Goal: Task Accomplishment & Management: Use online tool/utility

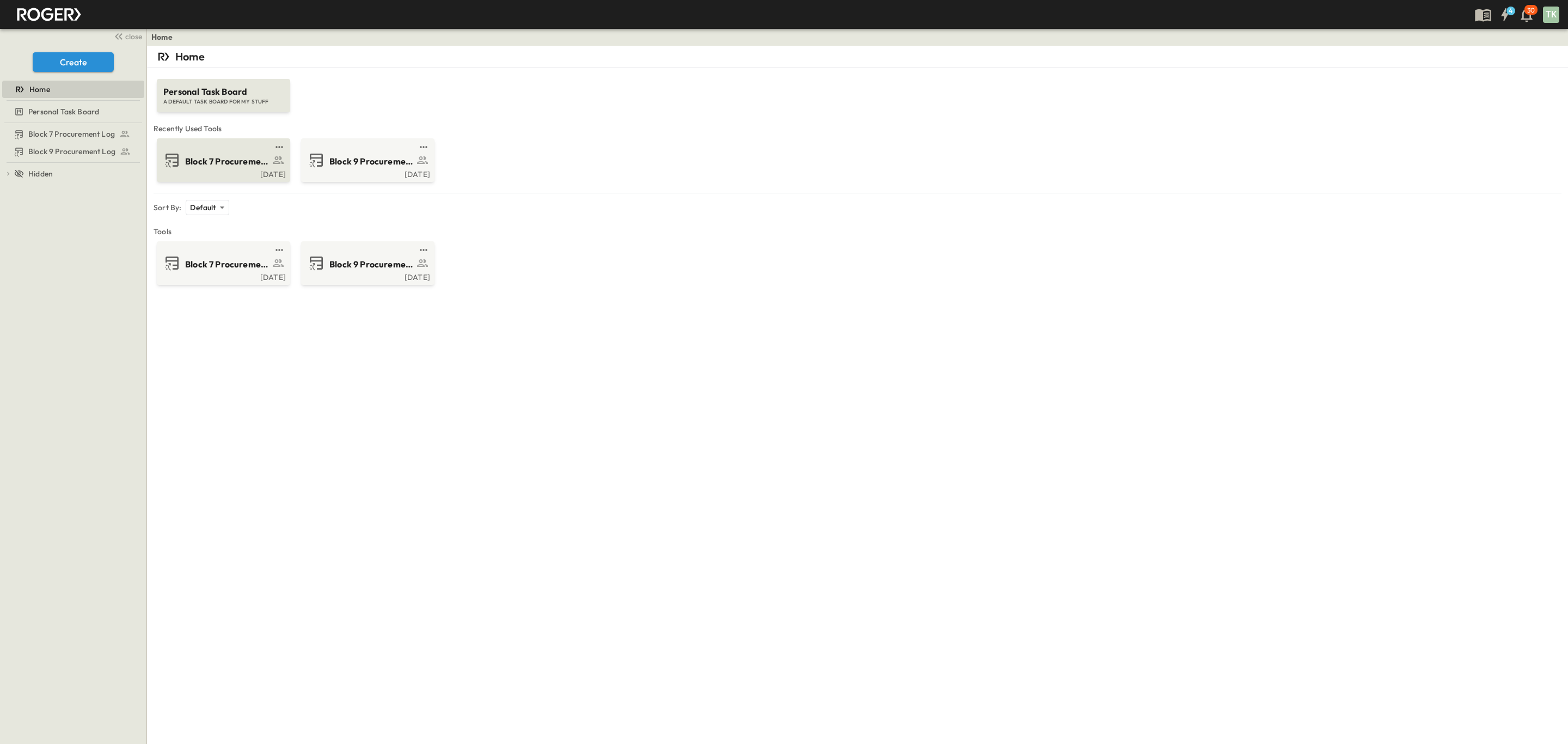
click at [224, 159] on span "Block 7 Procurement Log" at bounding box center [227, 161] width 85 height 13
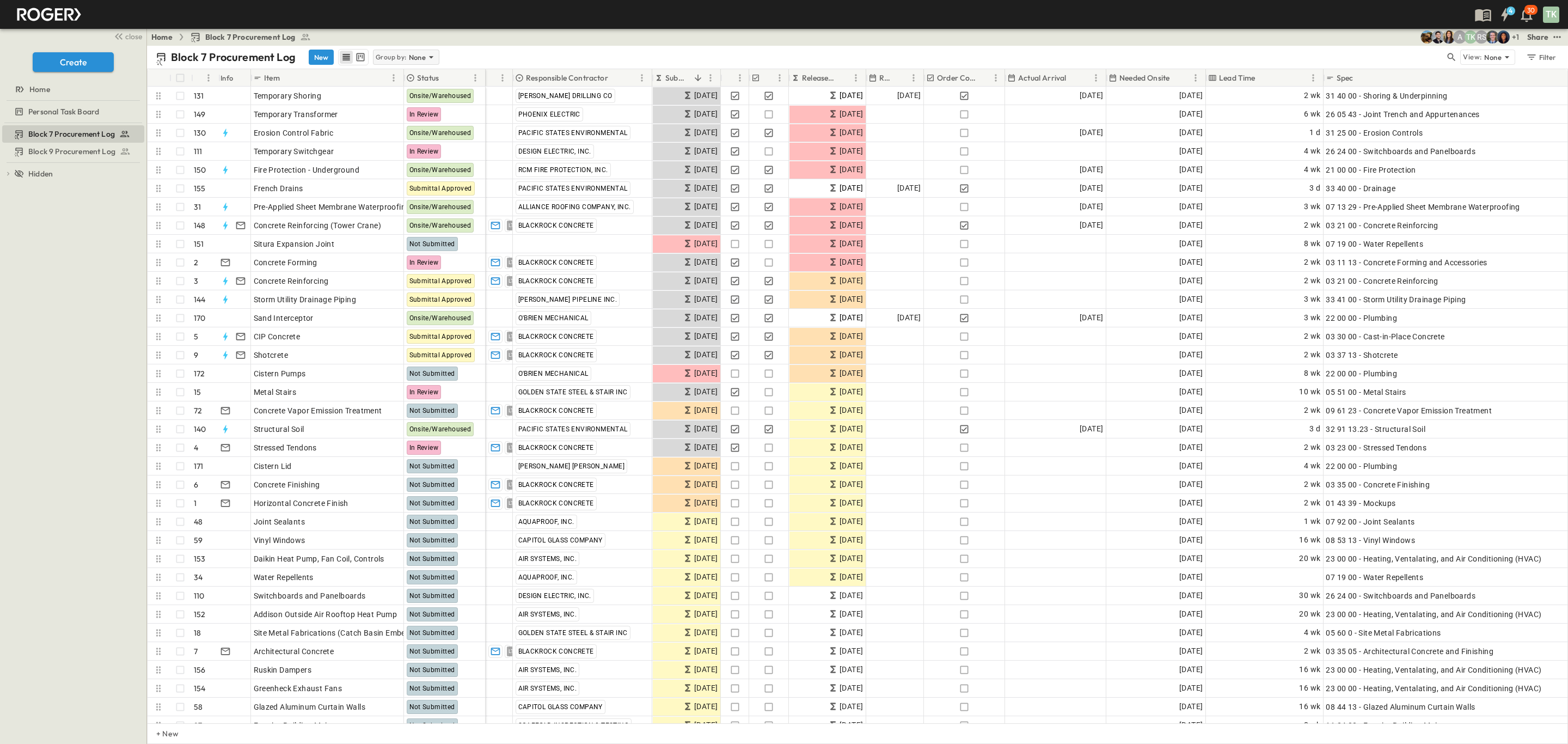
click at [425, 61] on icon at bounding box center [431, 57] width 11 height 11
click at [401, 105] on p "Responsible Contractor" at bounding box center [407, 110] width 61 height 22
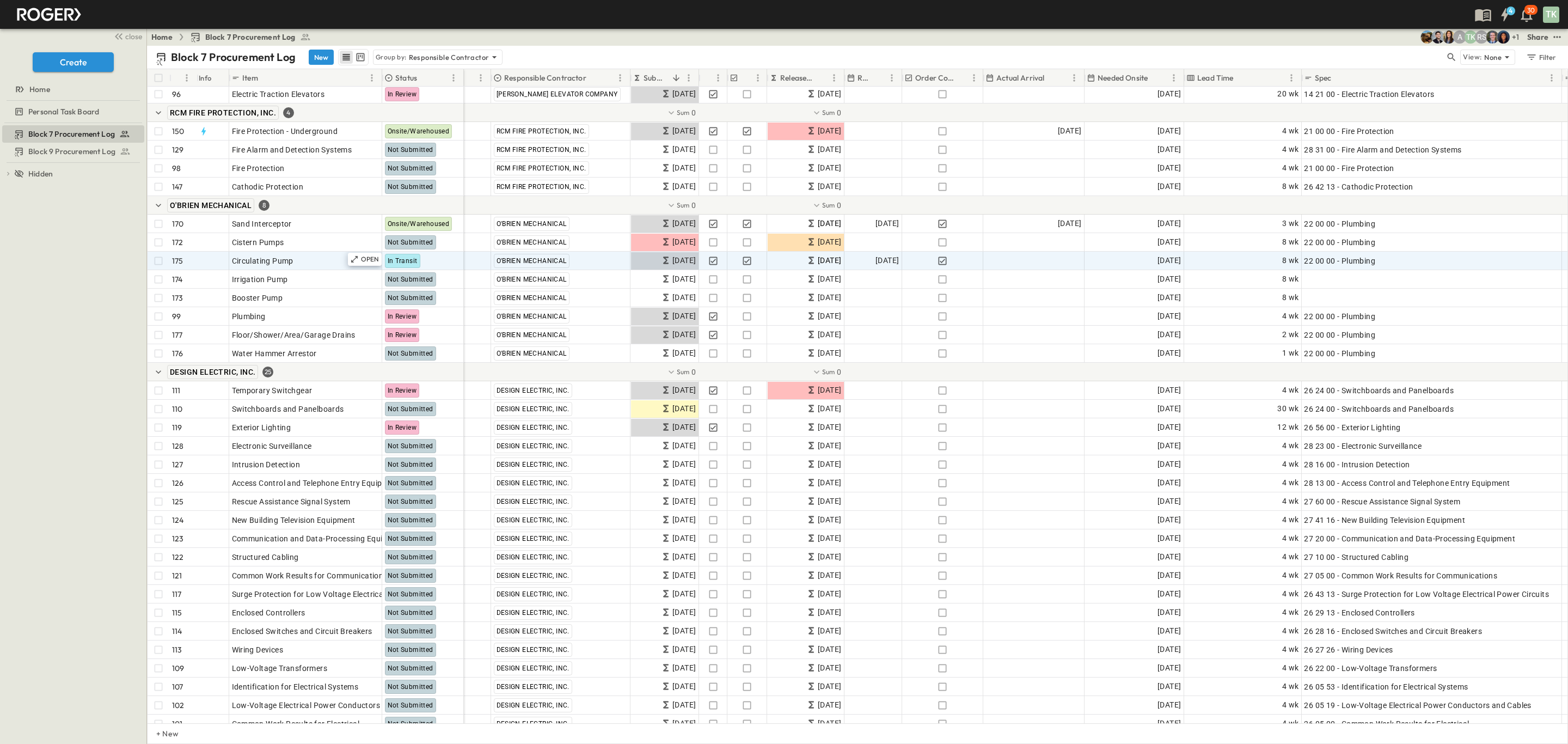
scroll to position [2859, 0]
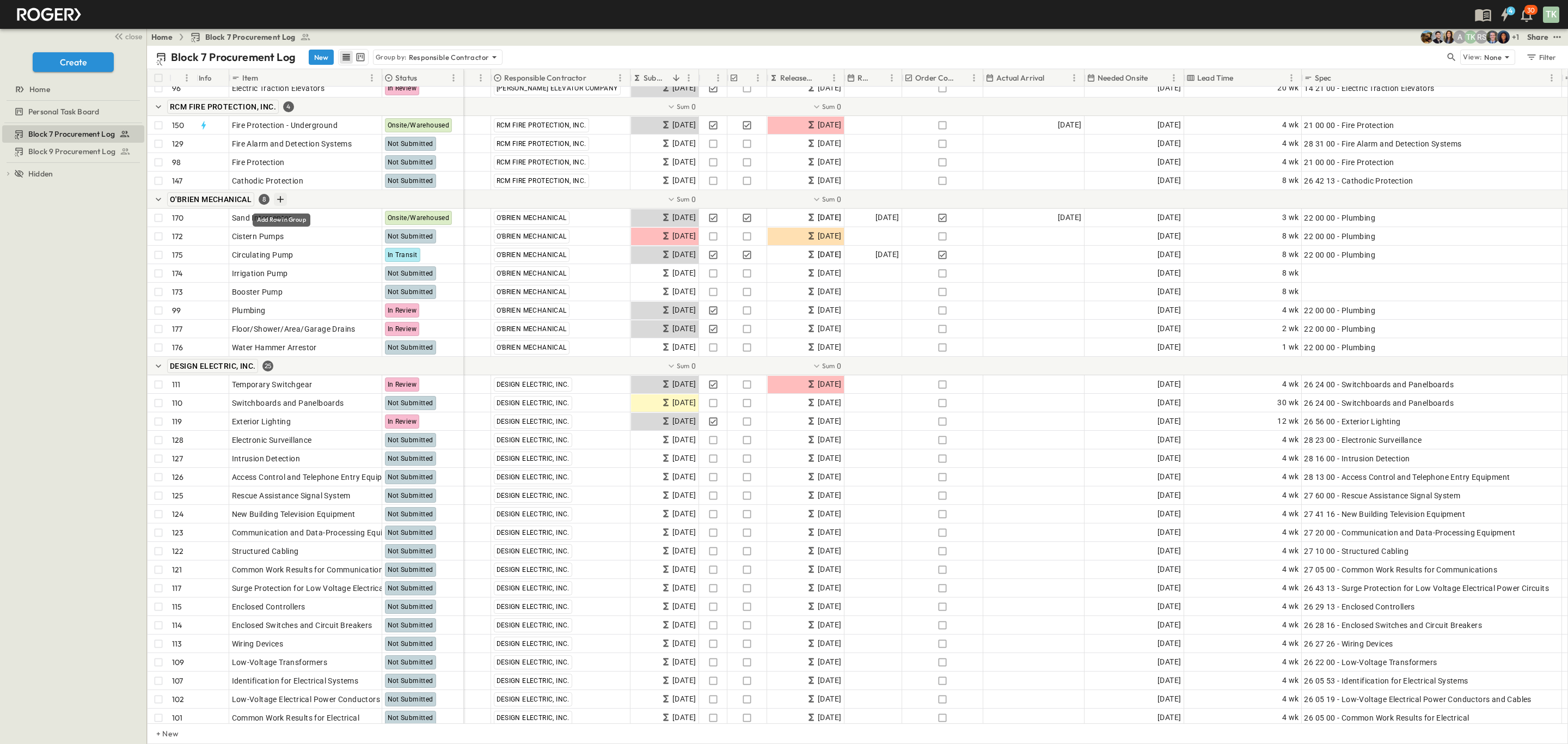
click at [281, 196] on icon "Add Row in Group" at bounding box center [281, 199] width 11 height 11
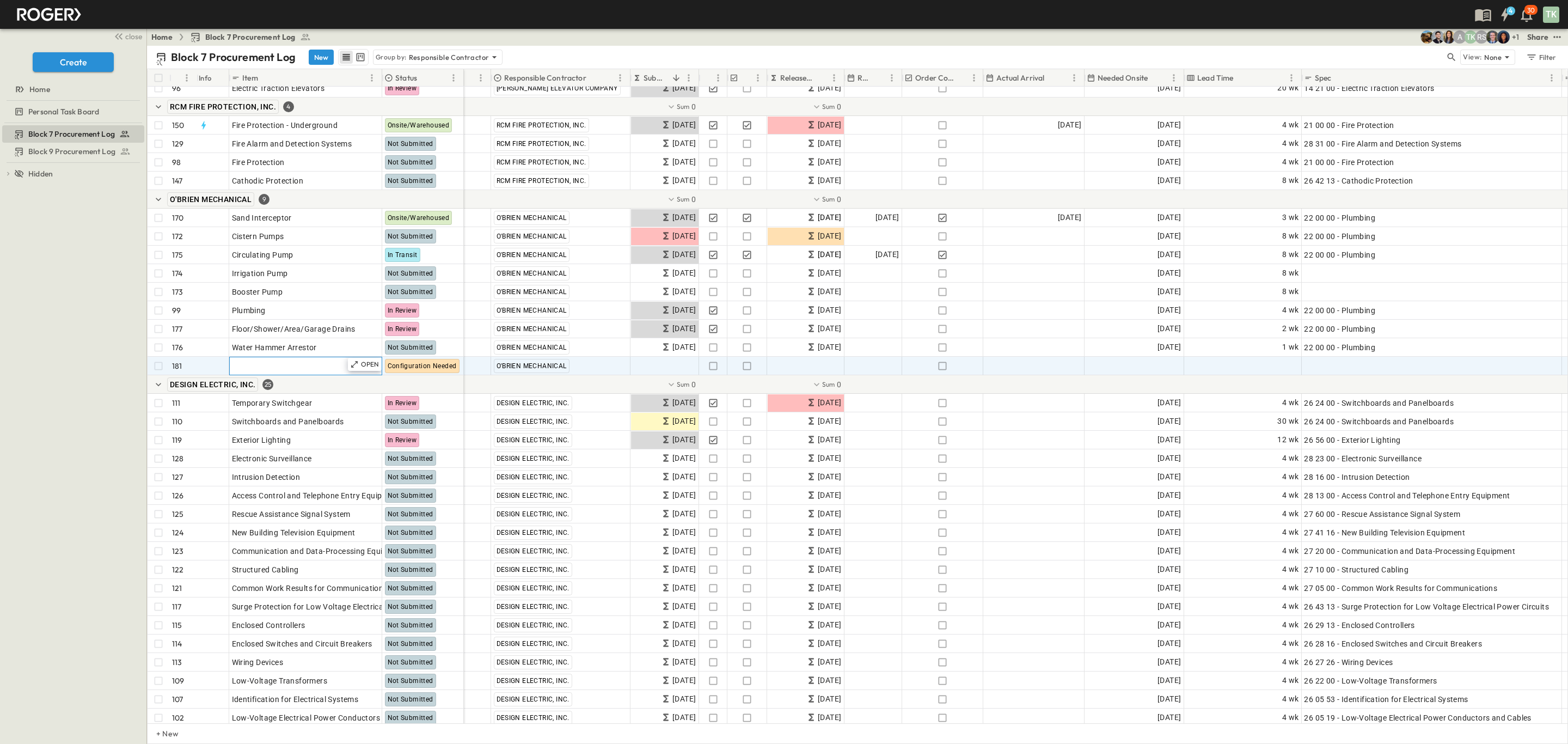
click at [311, 359] on div "Add Item" at bounding box center [306, 366] width 147 height 15
type input "**********"
click at [1339, 368] on div "Add Spec" at bounding box center [1431, 366] width 255 height 15
type input "**********"
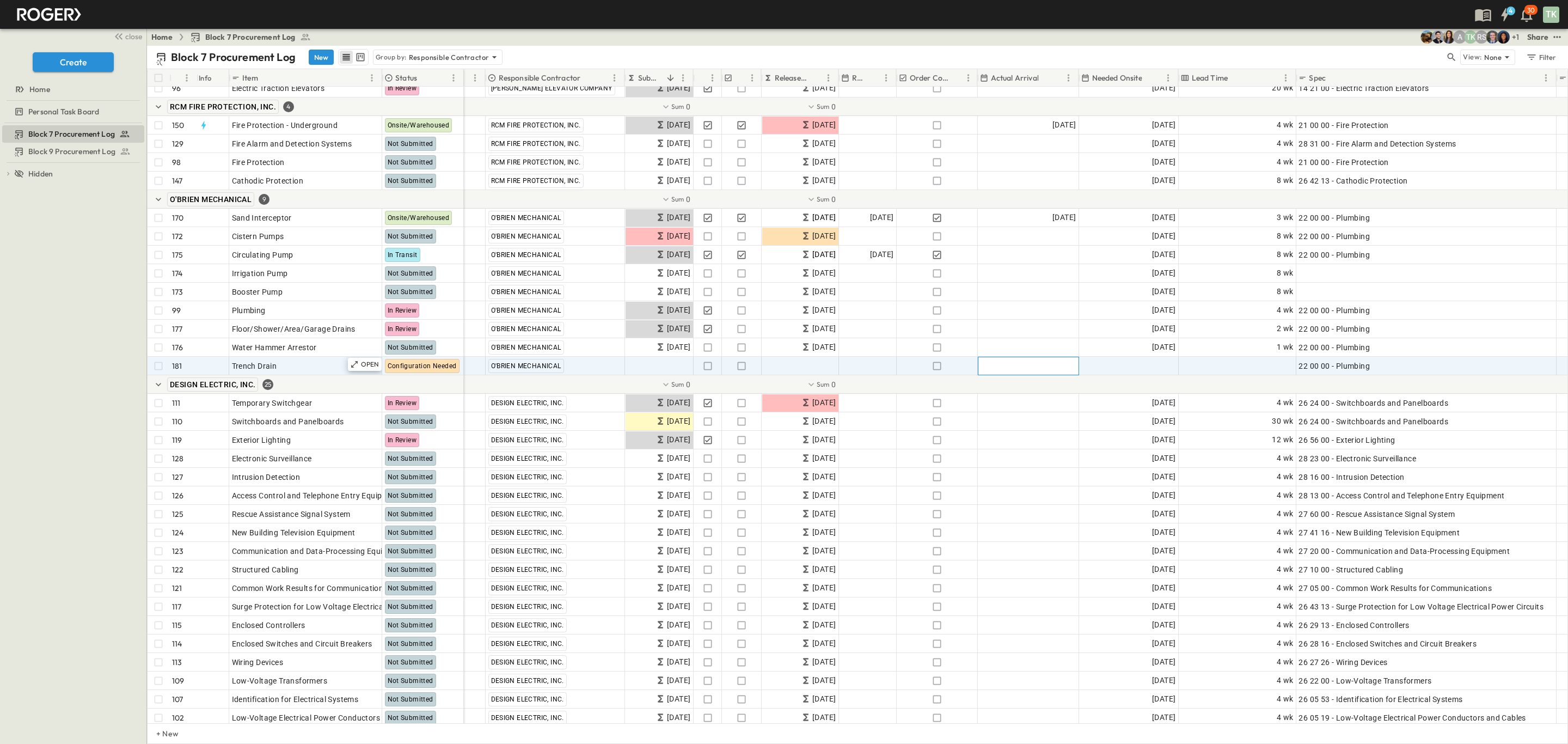
click at [1054, 361] on span "Add Date" at bounding box center [1060, 366] width 33 height 11
click at [1262, 364] on span "Add Duration" at bounding box center [1270, 366] width 47 height 11
type input "*"
click at [1135, 371] on div "Add Date" at bounding box center [1129, 366] width 99 height 18
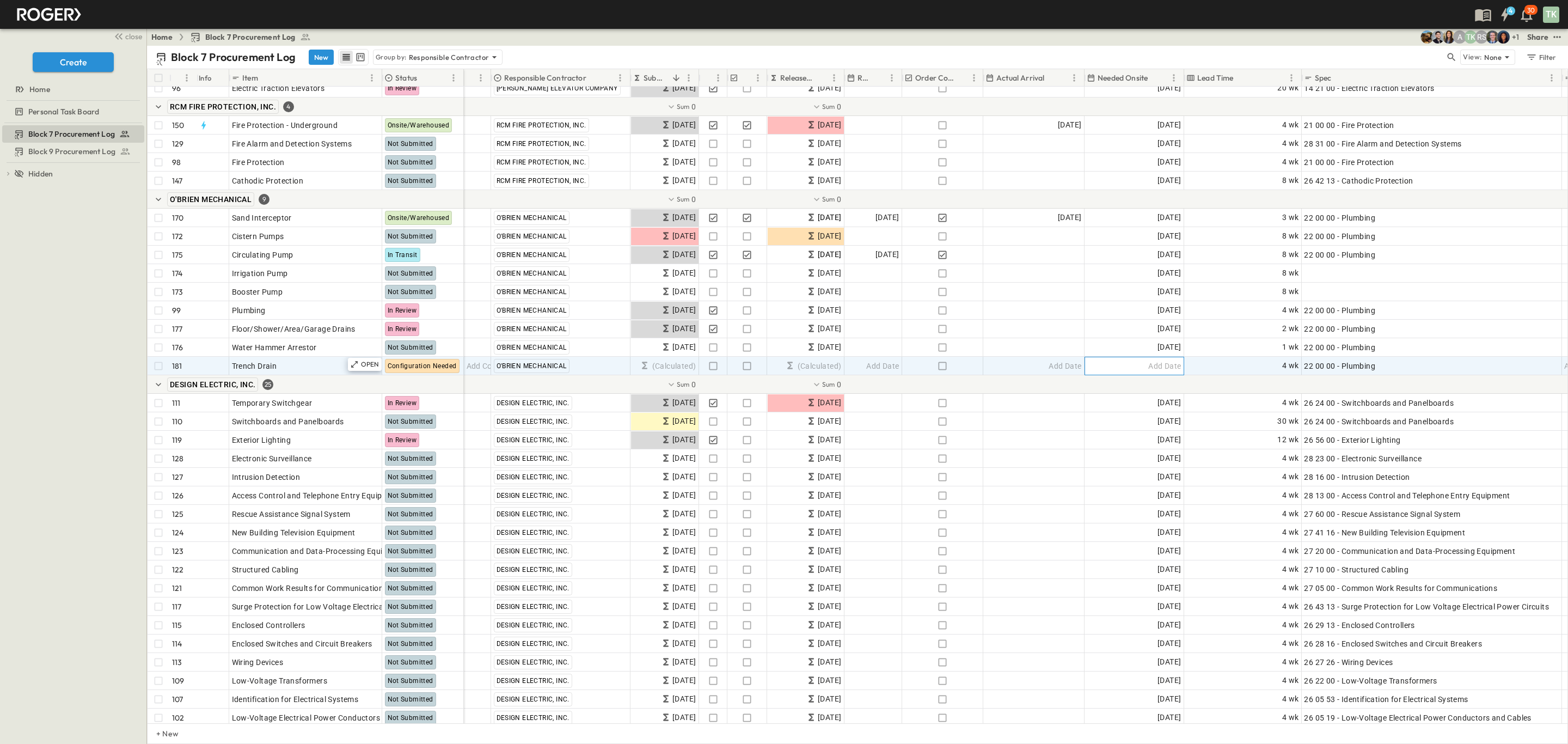
click at [1137, 363] on div "Add Date" at bounding box center [1135, 366] width 99 height 18
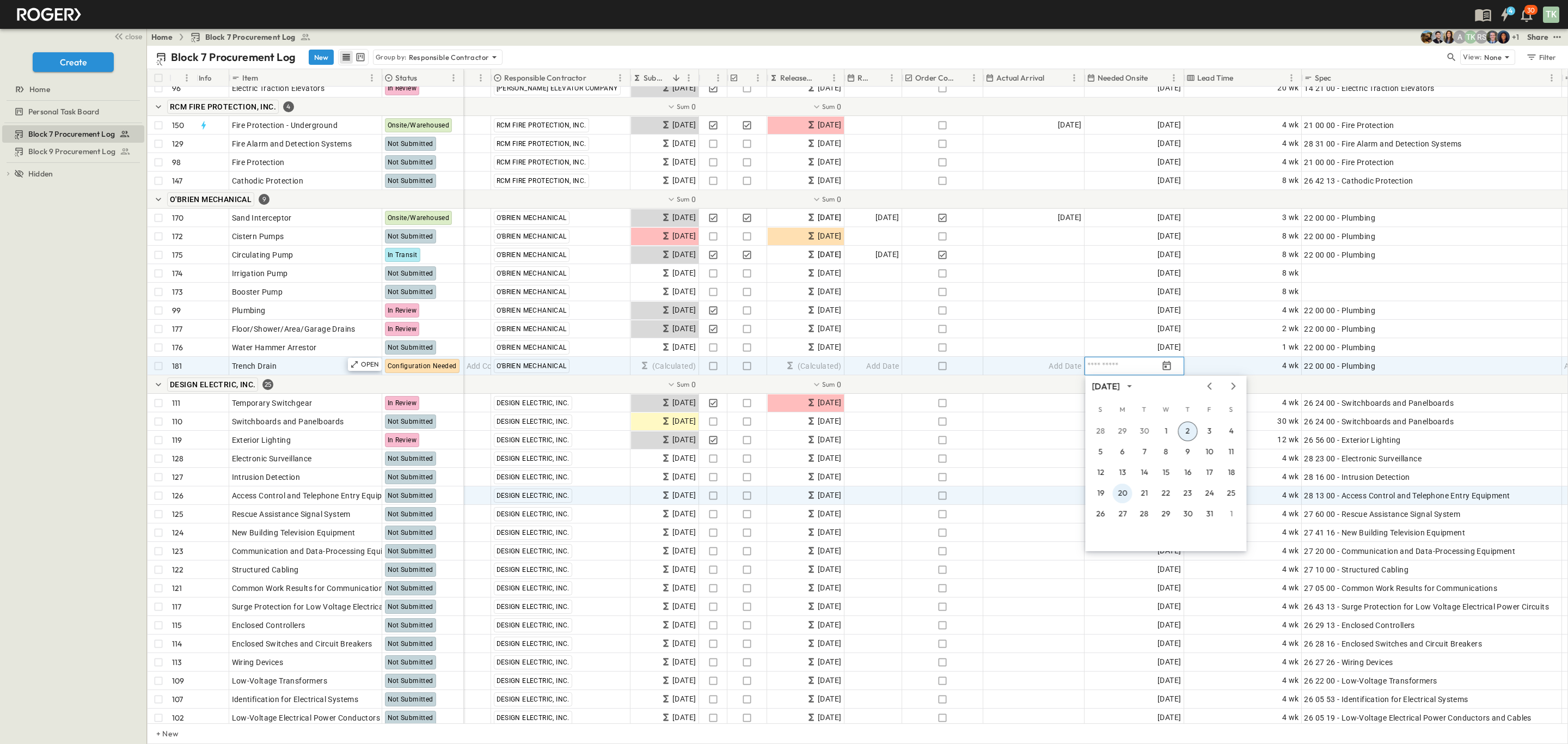
click at [1126, 496] on button "20" at bounding box center [1122, 493] width 19 height 19
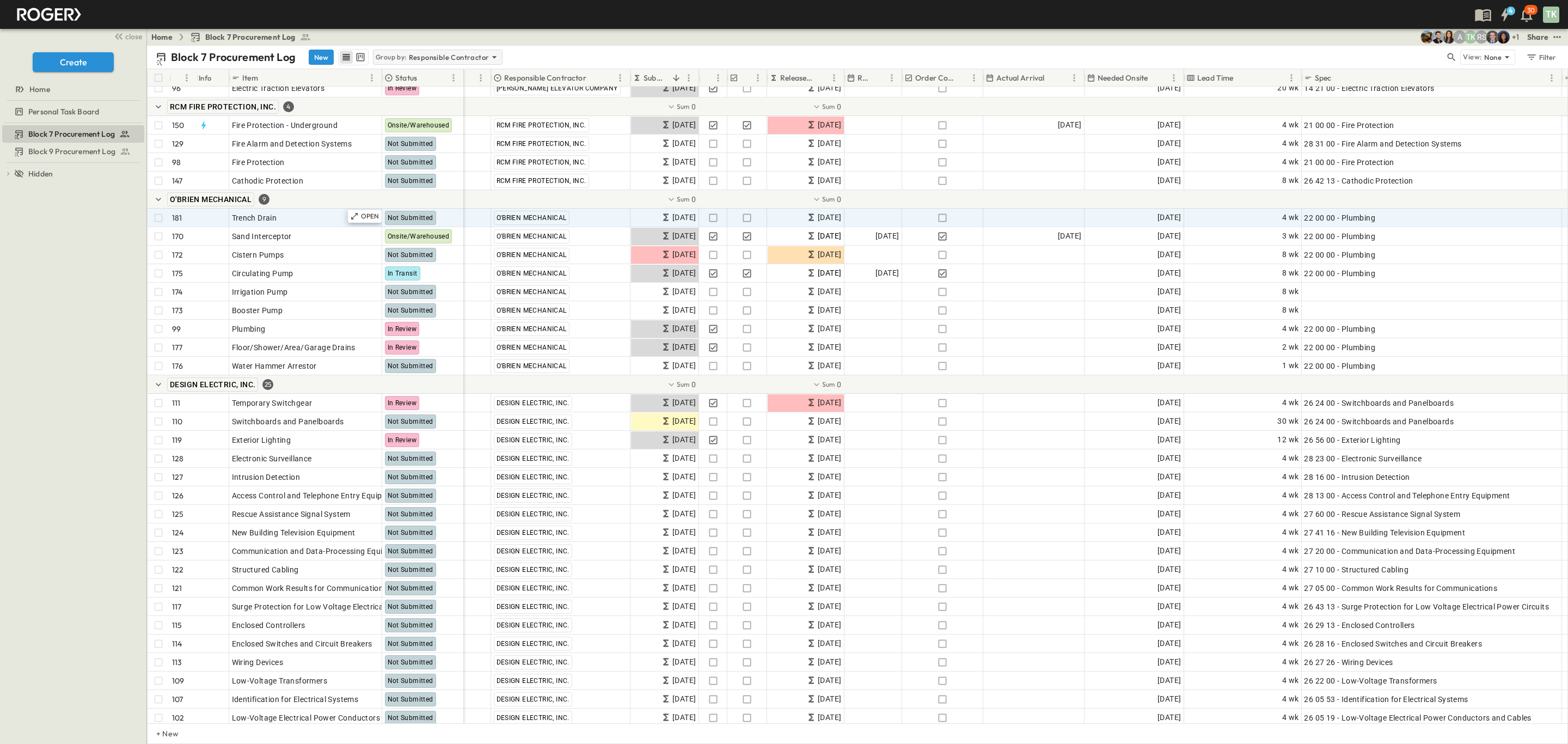
click at [456, 54] on p "Responsible Contractor" at bounding box center [449, 57] width 80 height 11
click at [439, 77] on div "None" at bounding box center [437, 72] width 127 height 15
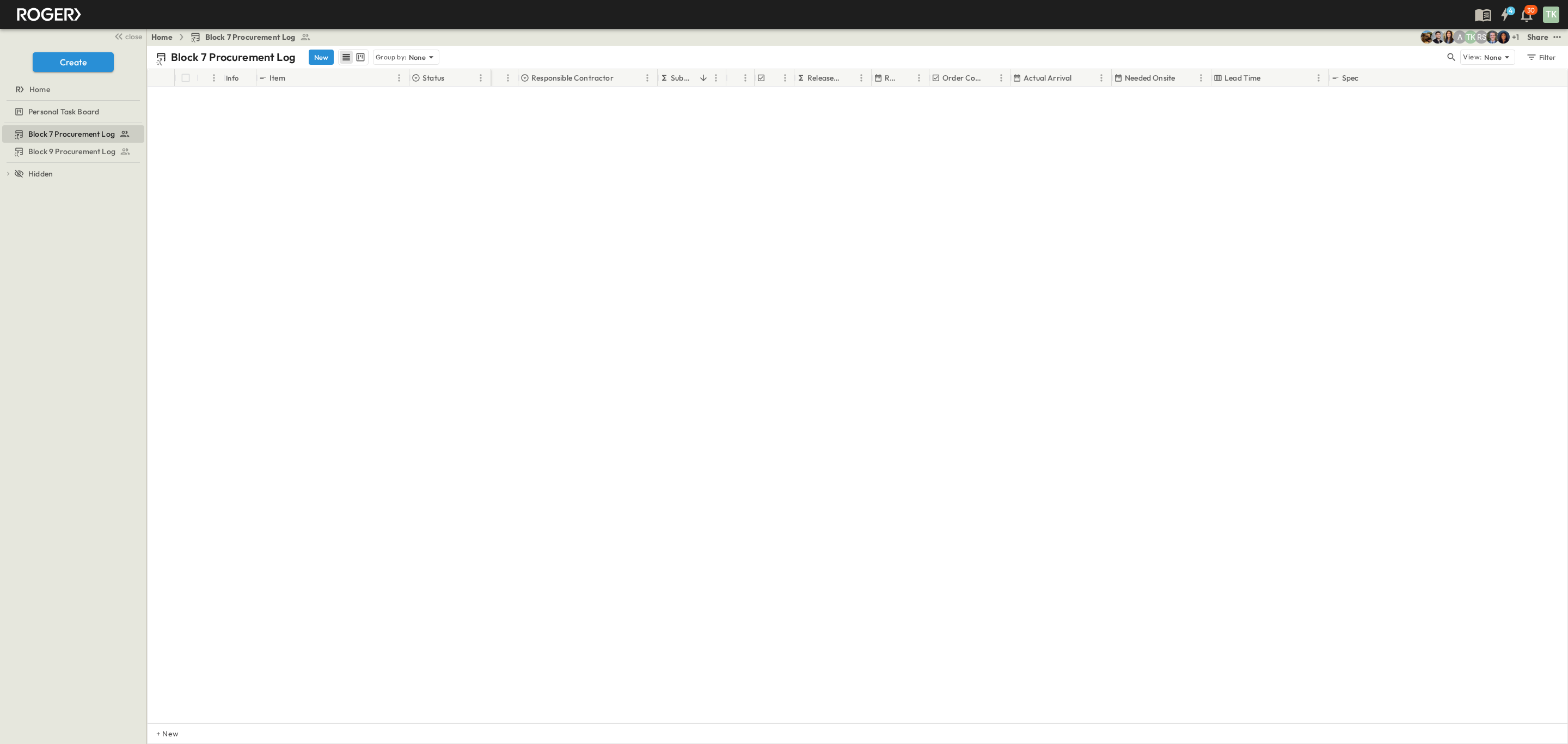
scroll to position [0, 0]
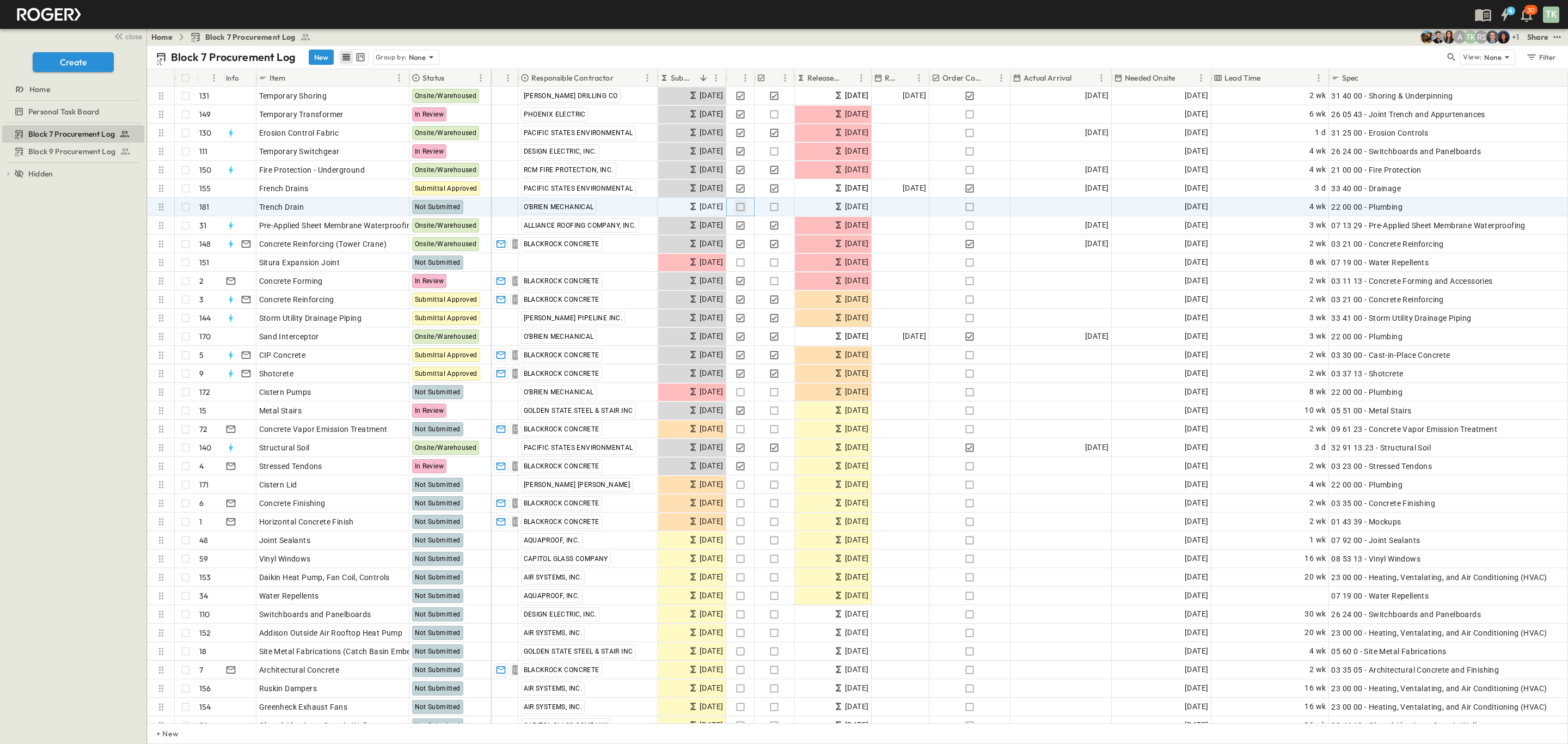
click at [742, 203] on icon "button" at bounding box center [740, 206] width 8 height 8
click at [739, 206] on icon "button" at bounding box center [741, 207] width 11 height 11
